Goal: Find specific page/section: Find specific page/section

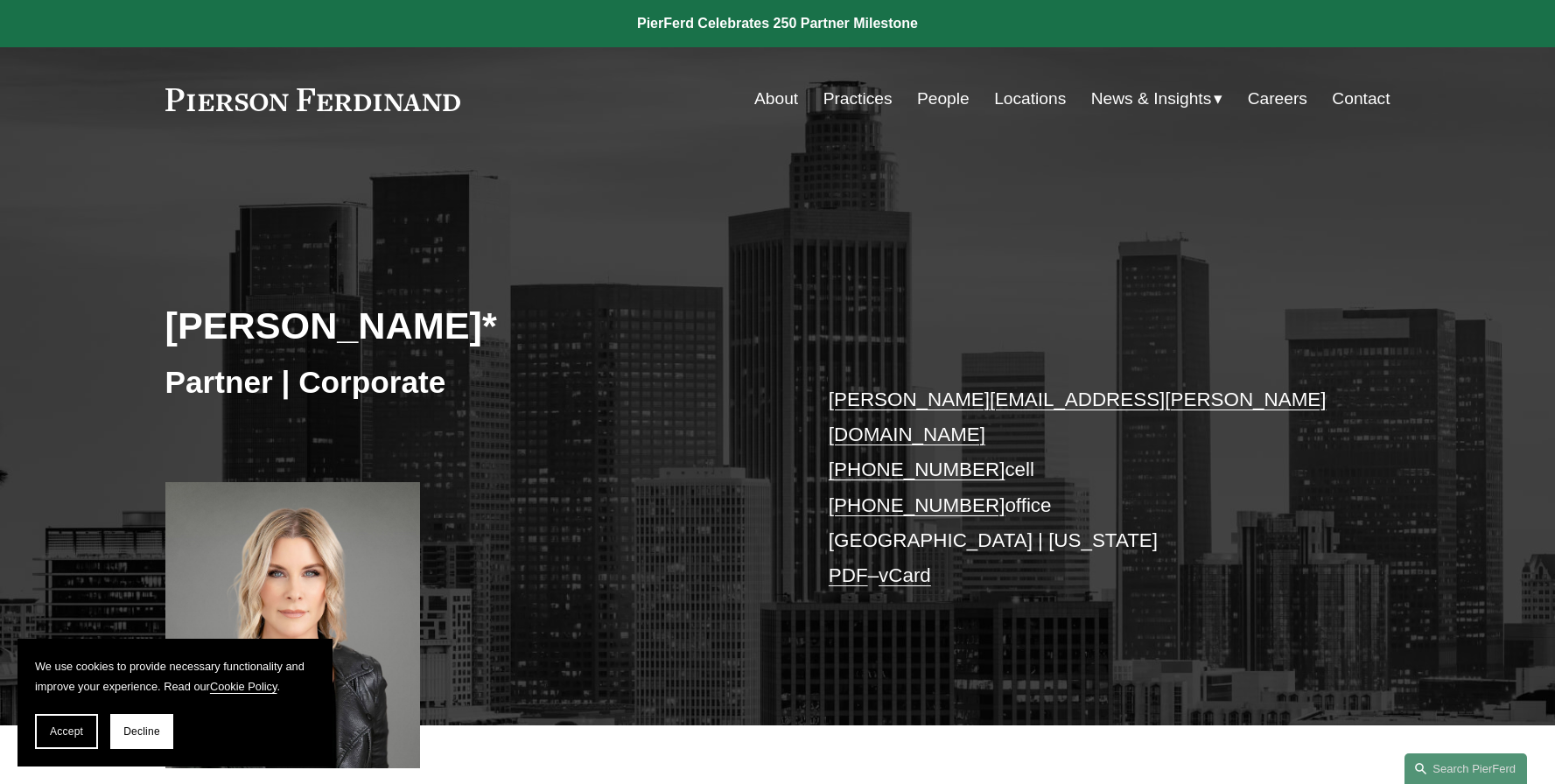
click at [857, 101] on link "Practices" at bounding box center [858, 98] width 69 height 33
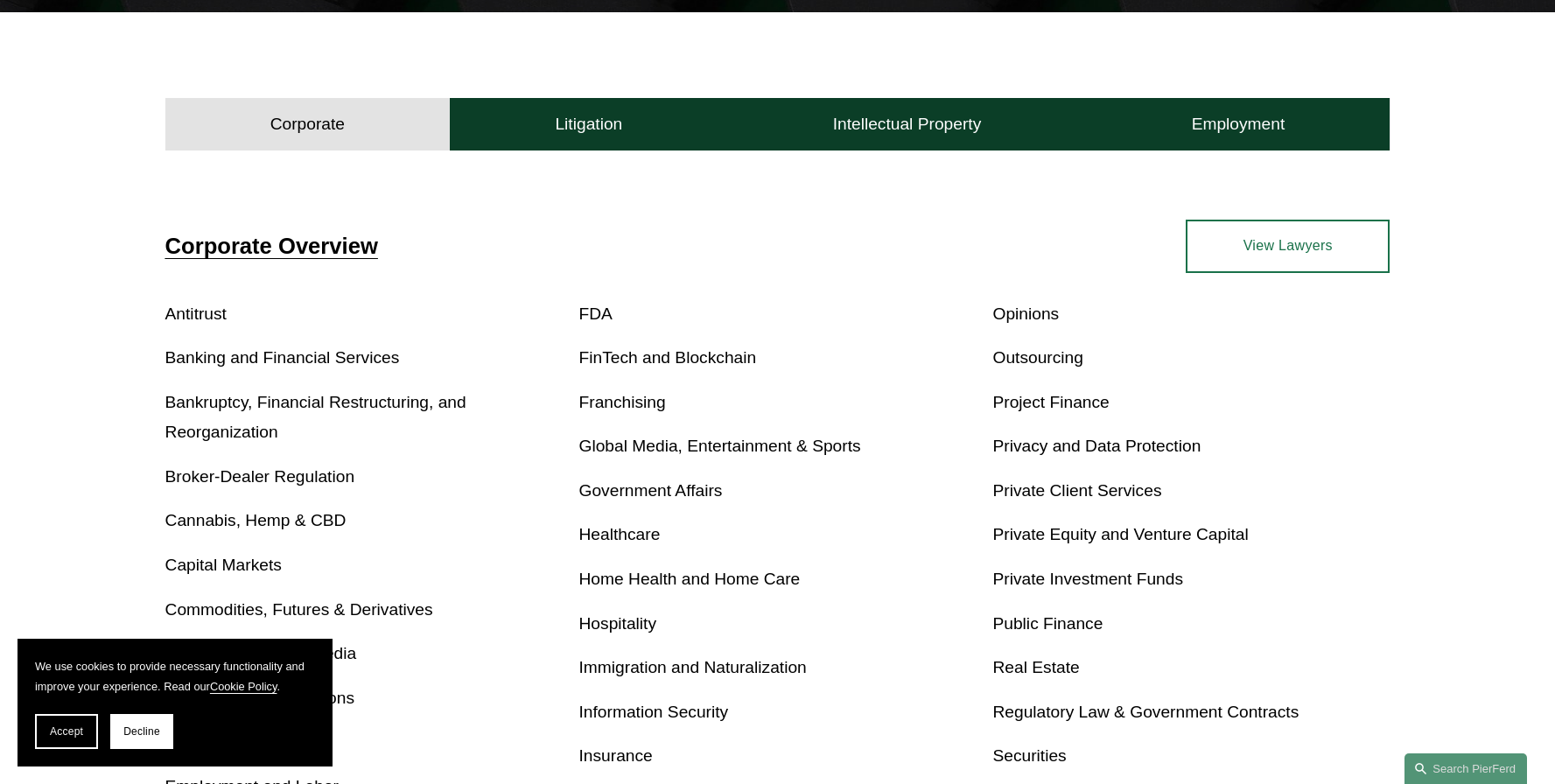
scroll to position [506, 0]
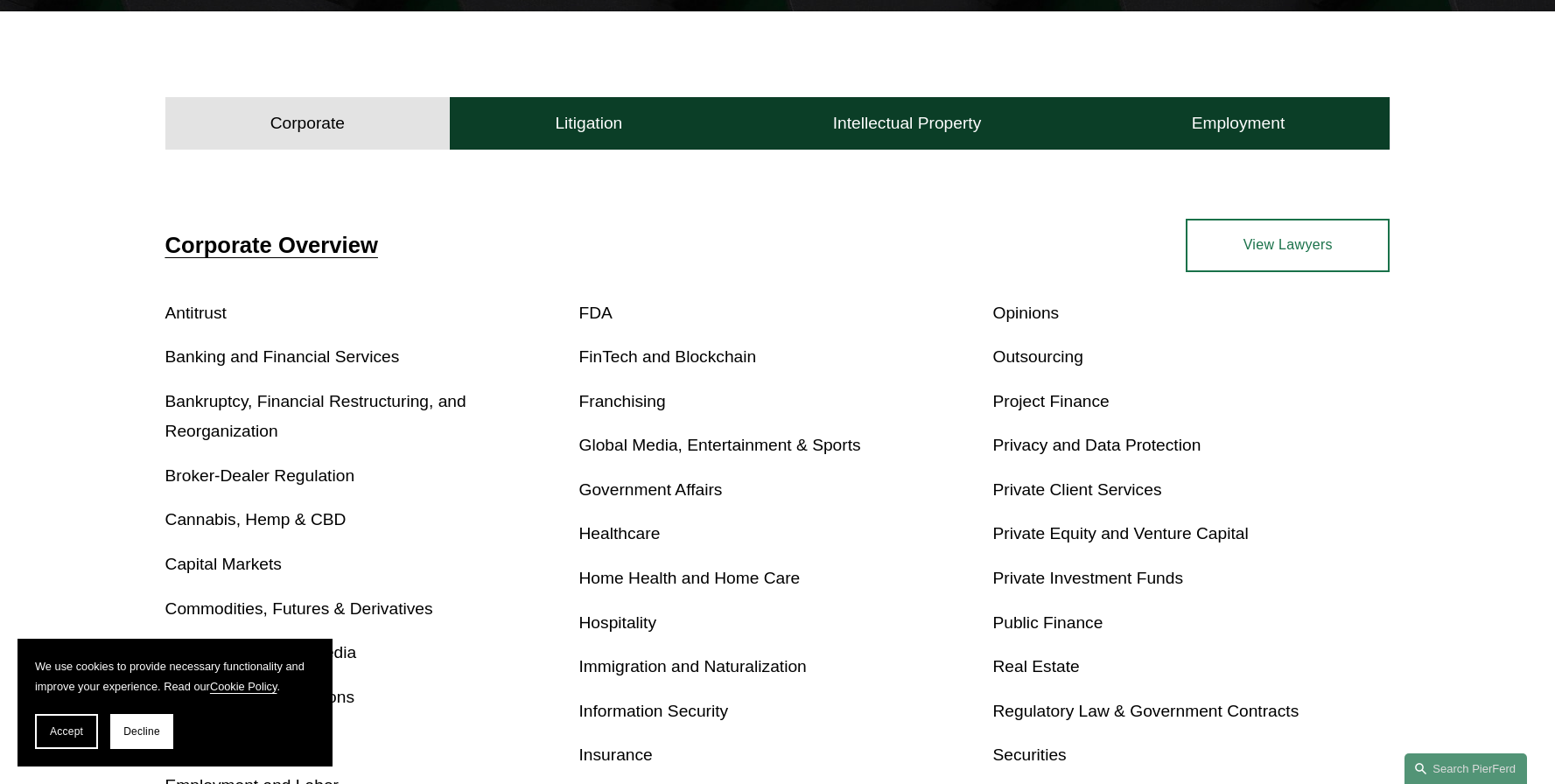
click at [789, 447] on link "Global Media, Entertainment & Sports" at bounding box center [721, 444] width 282 height 18
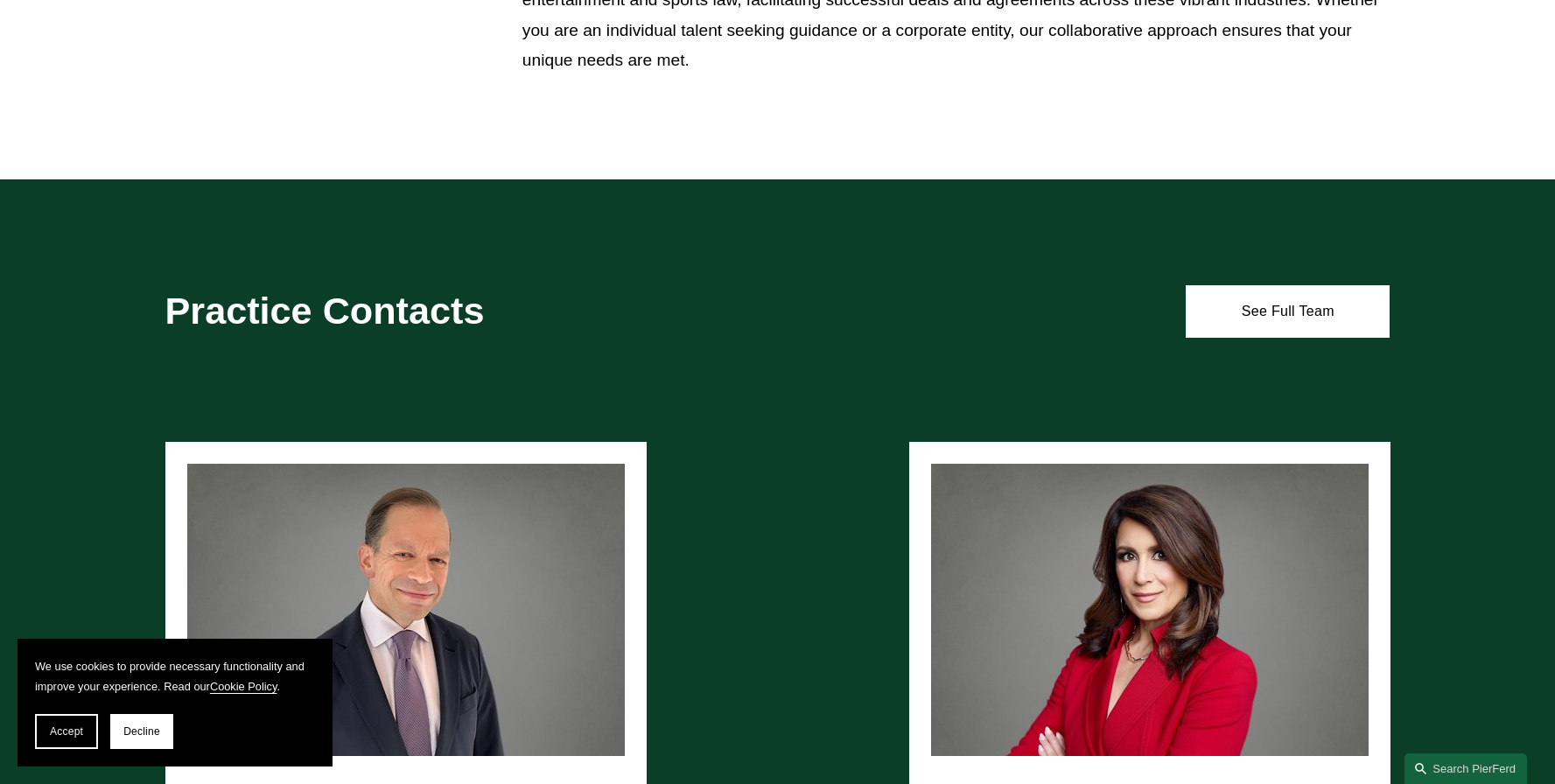
scroll to position [1277, 0]
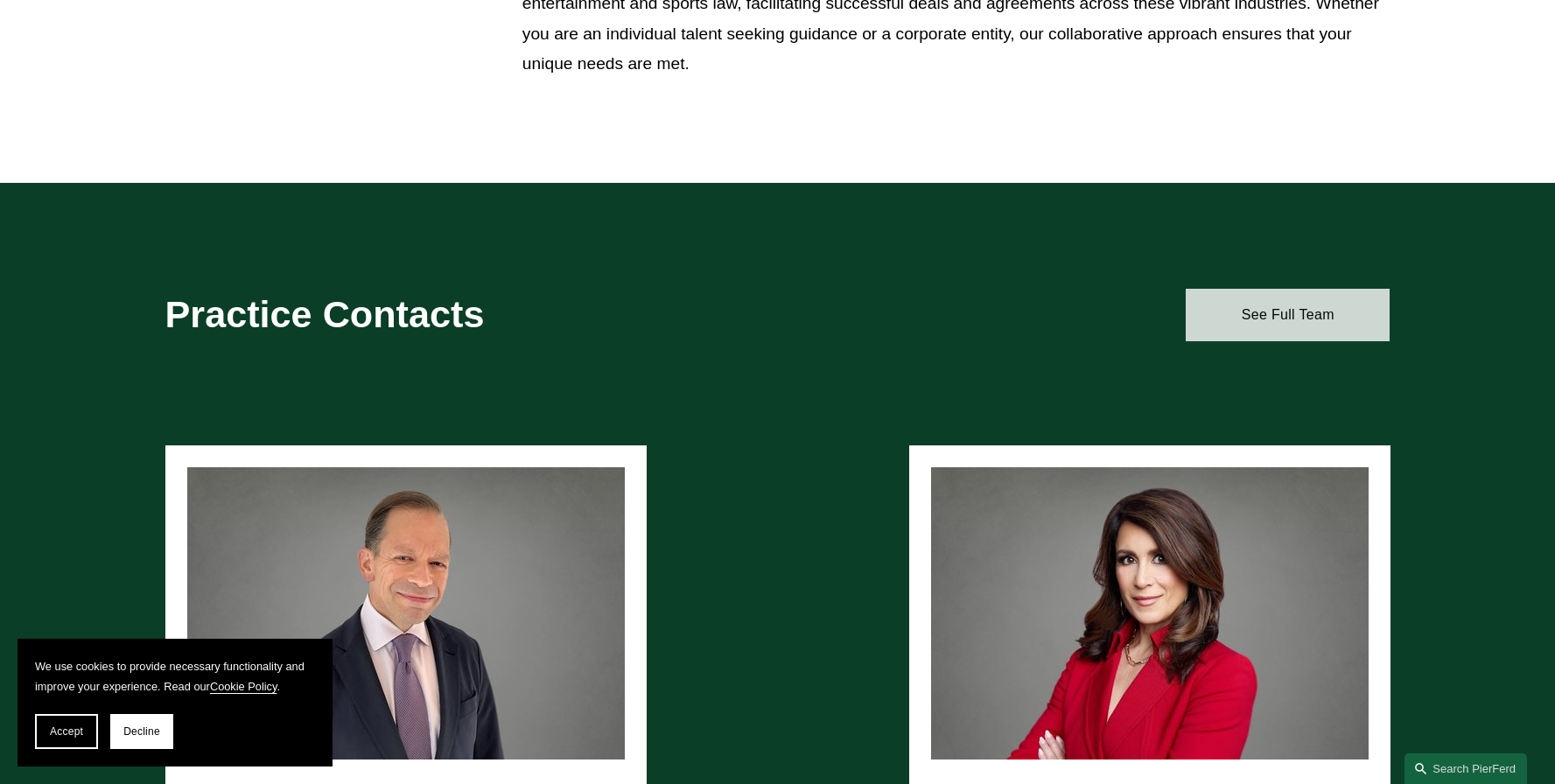
click at [1300, 323] on link "See Full Team" at bounding box center [1288, 315] width 204 height 53
